Goal: Find specific page/section: Find specific page/section

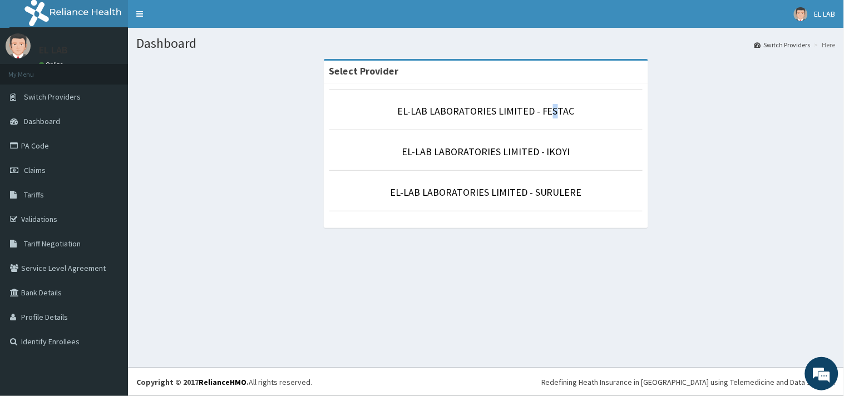
click at [553, 95] on li "EL-LAB LABORATORIES LIMITED - FESTAC" at bounding box center [486, 109] width 314 height 41
click at [536, 112] on link "EL-LAB LABORATORIES LIMITED - FESTAC" at bounding box center [486, 111] width 178 height 13
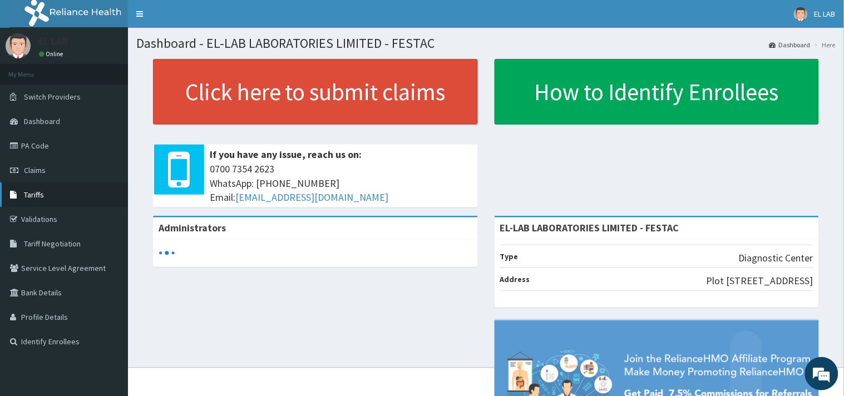
click at [43, 193] on link "Tariffs" at bounding box center [64, 195] width 128 height 24
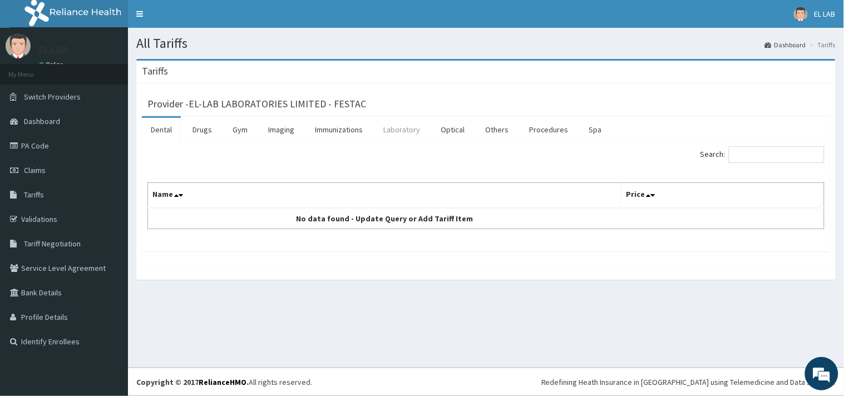
click at [401, 129] on link "Laboratory" at bounding box center [402, 129] width 55 height 23
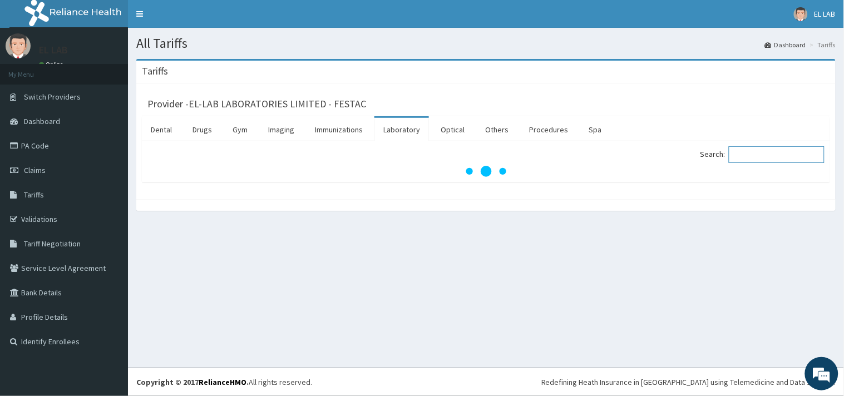
click at [758, 158] on input "Search:" at bounding box center [777, 154] width 96 height 17
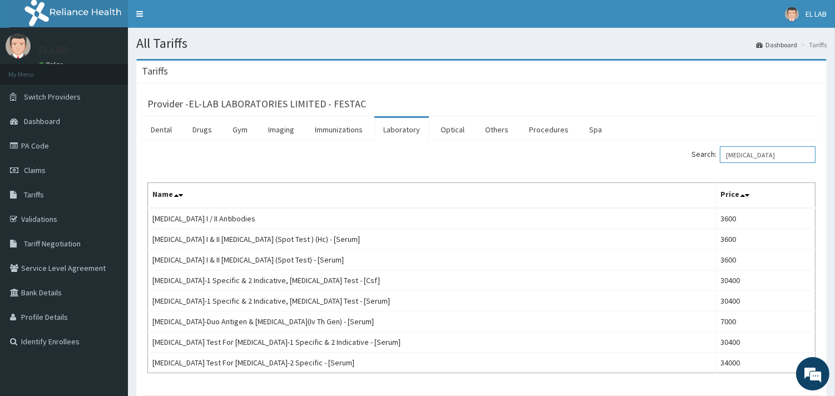
type input "[MEDICAL_DATA]"
